Goal: Task Accomplishment & Management: Manage account settings

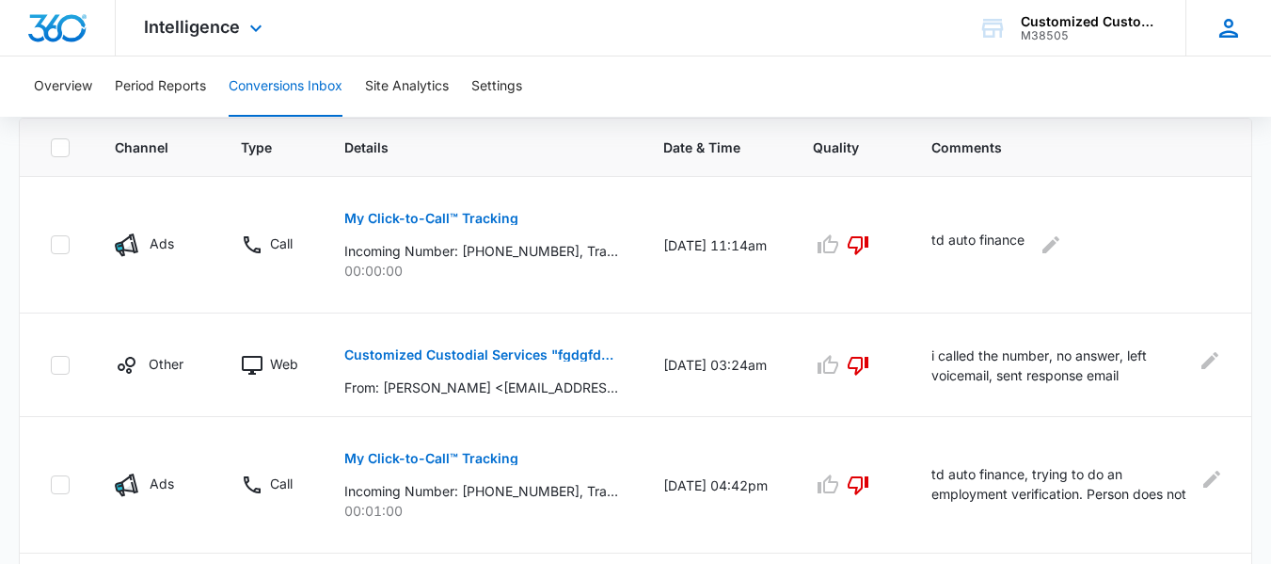
click at [1225, 11] on div "AE [PERSON_NAME] [PERSON_NAME][EMAIL_ADDRESS][DOMAIN_NAME] My Profile Notificat…" at bounding box center [1229, 28] width 86 height 56
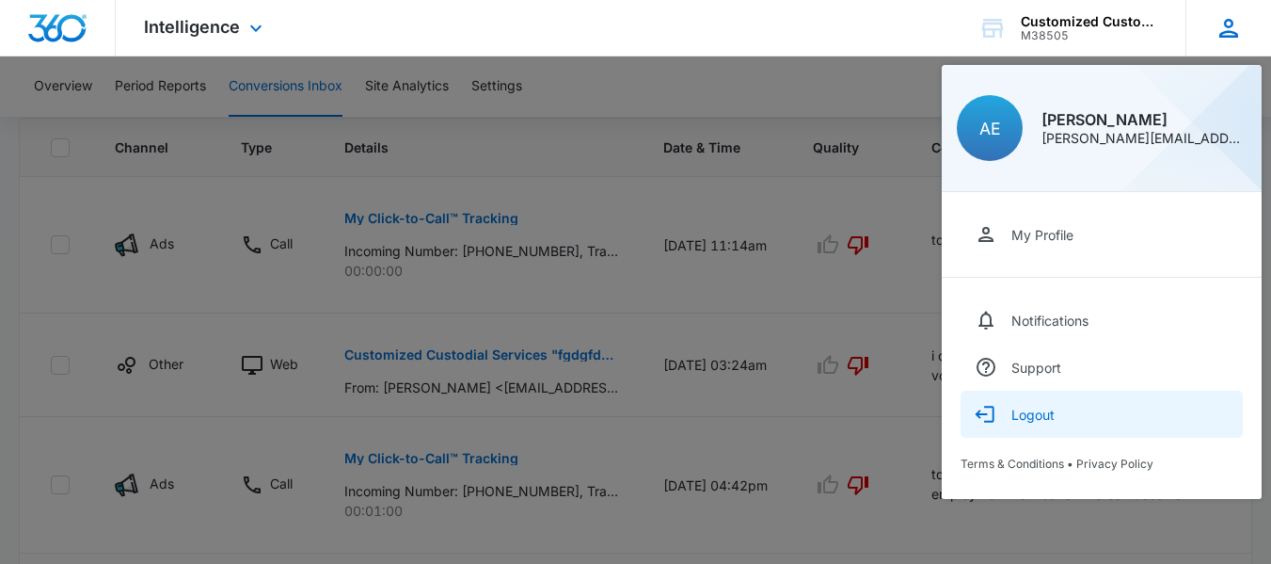
click at [1037, 397] on button "Logout" at bounding box center [1102, 413] width 282 height 47
